Goal: Book appointment/travel/reservation

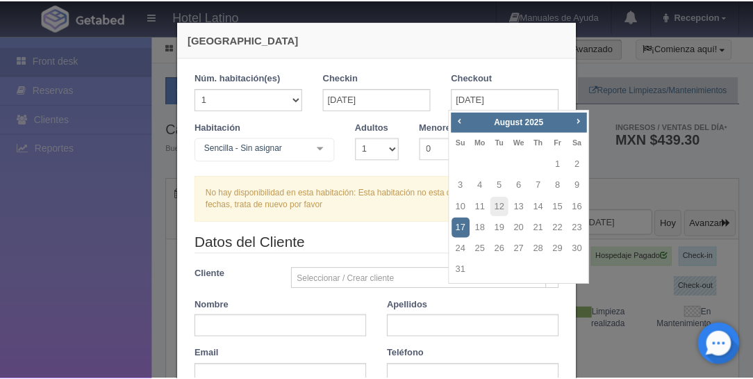
scroll to position [198, 0]
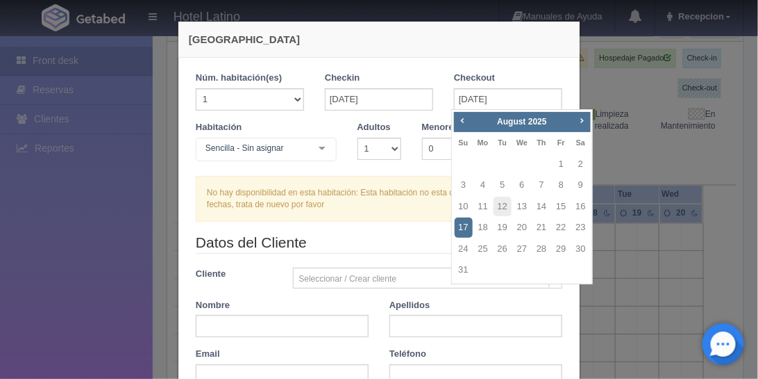
click at [436, 232] on legend "Datos del Cliente" at bounding box center [379, 243] width 367 height 22
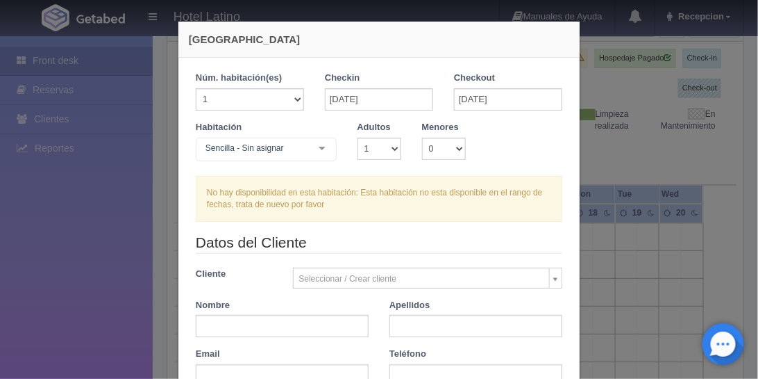
click at [344, 233] on legend "Datos del Cliente" at bounding box center [379, 243] width 367 height 22
click at [106, 93] on div "[GEOGRAPHIC_DATA] 1 Núm. habitación(es) 1 2 3 4 5 6 7 8 9 10 11 12 13 14 15 16 …" at bounding box center [379, 189] width 758 height 379
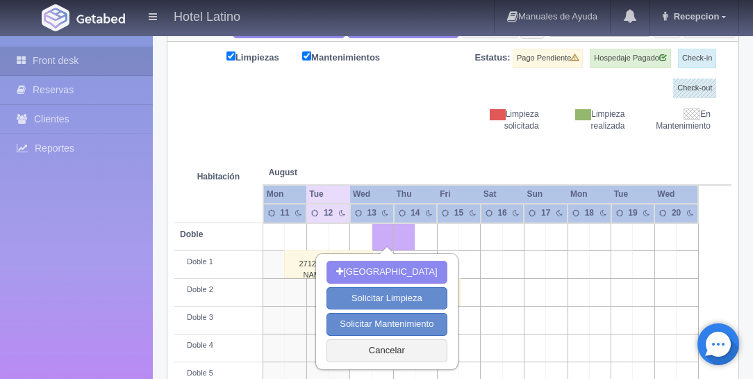
click at [384, 233] on td at bounding box center [383, 237] width 22 height 28
click at [390, 270] on button "[GEOGRAPHIC_DATA]" at bounding box center [386, 271] width 120 height 23
type input "[DATE]"
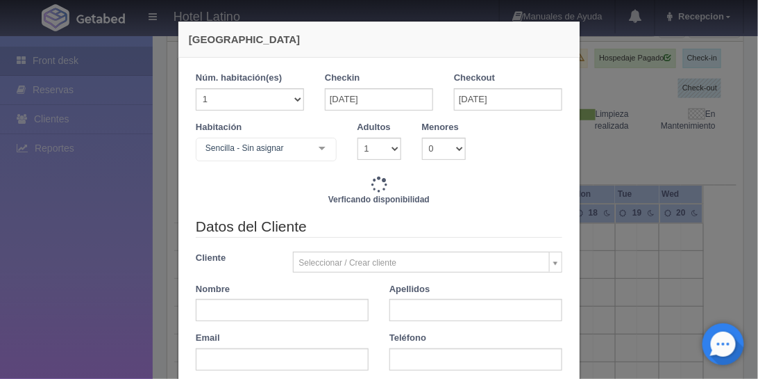
checkbox input "false"
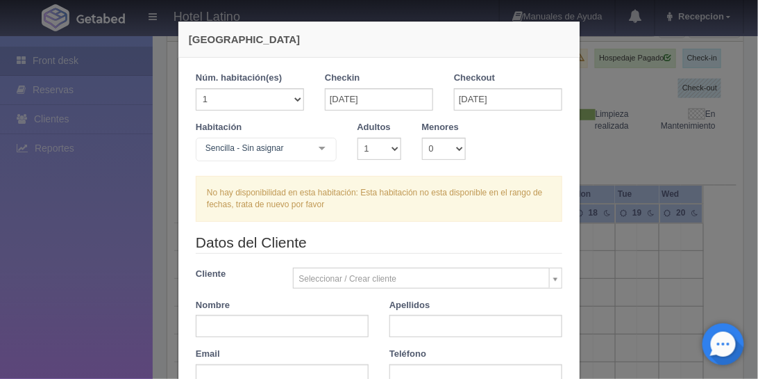
click at [380, 238] on legend "Datos del Cliente" at bounding box center [379, 243] width 367 height 22
click at [65, 53] on div "[GEOGRAPHIC_DATA] 1 Núm. habitación(es) 1 2 3 4 5 6 7 8 9 10 11 12 13 14 15 16 …" at bounding box center [379, 189] width 758 height 379
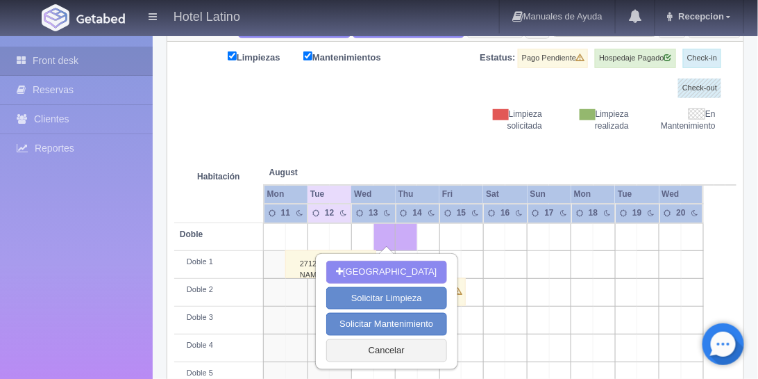
click at [65, 53] on div at bounding box center [379, 189] width 758 height 379
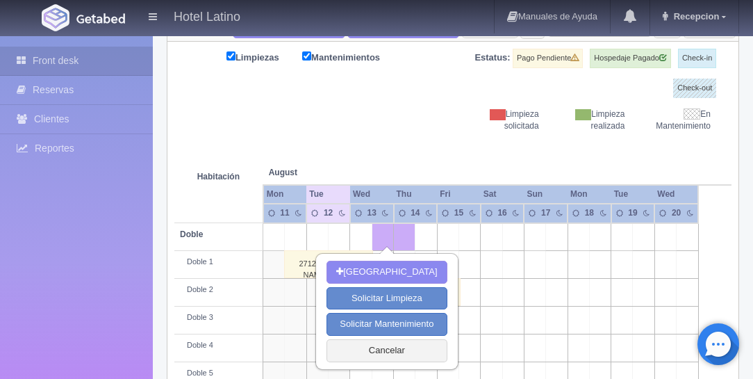
click at [65, 53] on link "Front desk" at bounding box center [76, 61] width 153 height 28
